Goal: Transaction & Acquisition: Purchase product/service

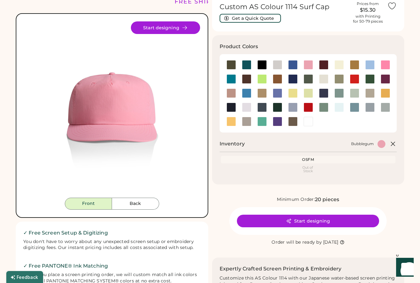
scroll to position [32, 0]
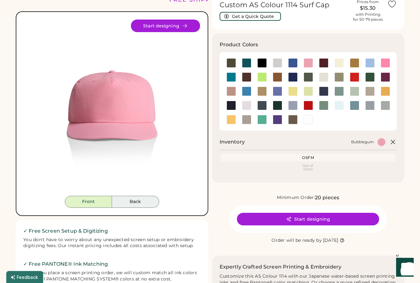
click at [135, 204] on button "Back" at bounding box center [135, 202] width 47 height 12
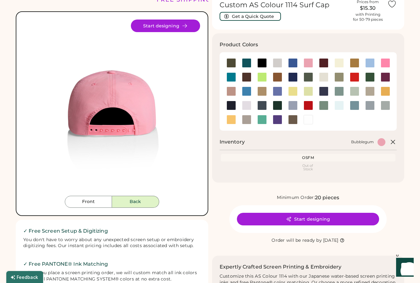
click at [132, 197] on button "Back" at bounding box center [135, 202] width 47 height 12
click at [98, 200] on button "Front" at bounding box center [88, 202] width 47 height 12
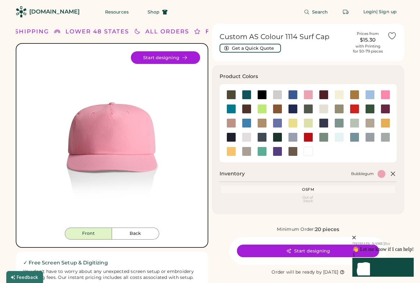
scroll to position [0, 0]
click at [294, 247] on button "Start designing" at bounding box center [308, 250] width 142 height 13
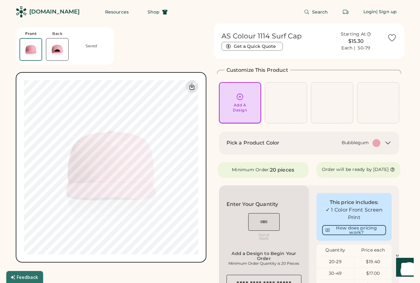
click at [237, 111] on div "Add A Design" at bounding box center [240, 108] width 14 height 10
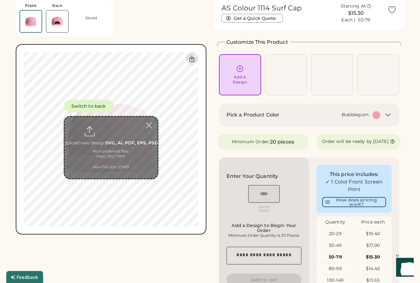
scroll to position [14, 0]
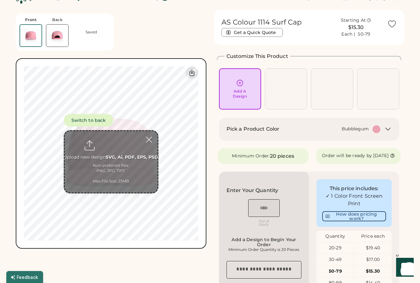
click at [390, 158] on icon at bounding box center [392, 155] width 5 height 5
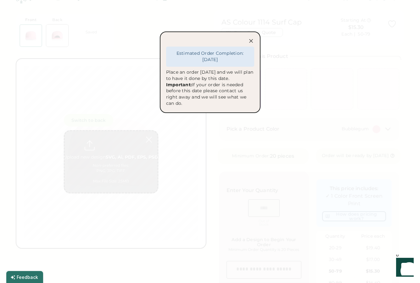
click at [251, 39] on icon at bounding box center [251, 41] width 6 height 6
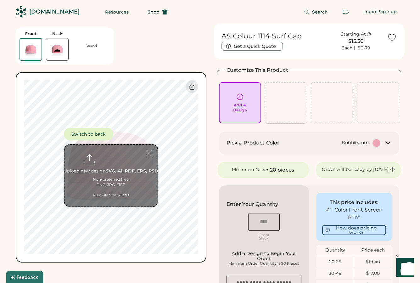
scroll to position [0, 0]
click at [168, 37] on div "Front Back Saved Switch to back Upload new design SVG, Ai, PDF, EPS, PSD Non-pr…" at bounding box center [111, 143] width 191 height 239
click at [97, 1] on div "Resources Shop" at bounding box center [136, 12] width 78 height 24
